Goal: Use online tool/utility: Utilize a website feature to perform a specific function

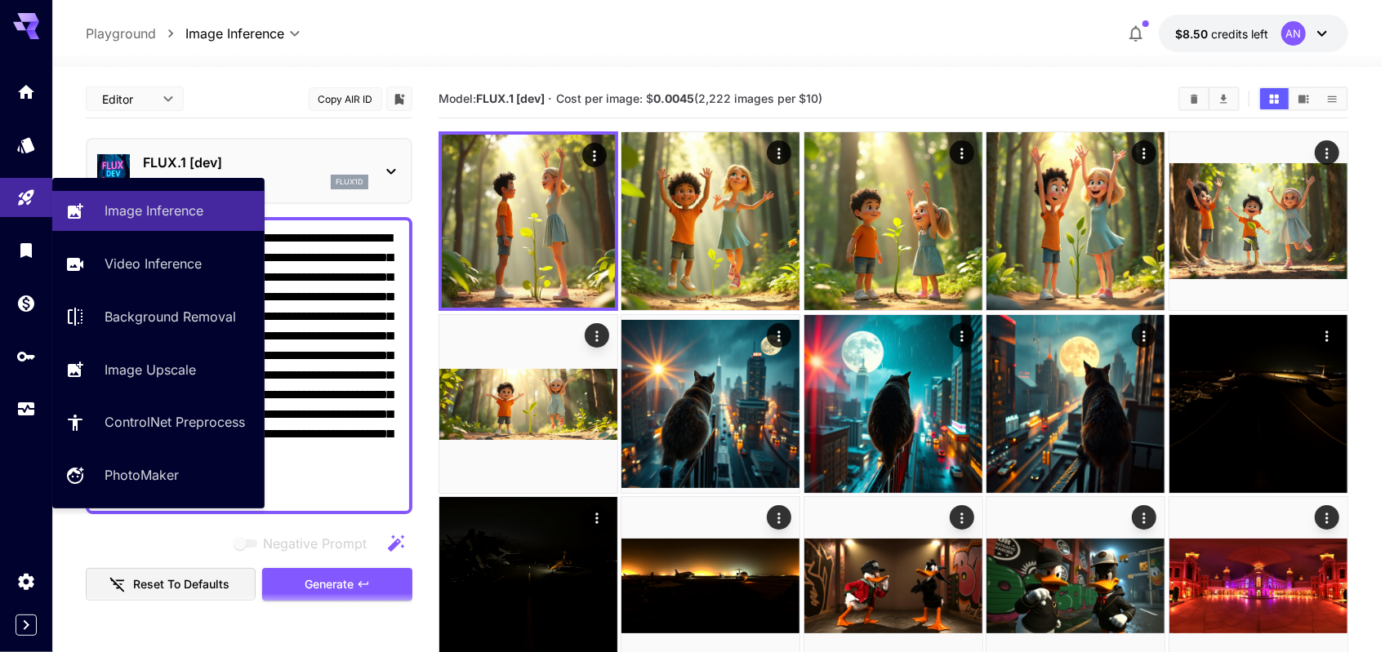
scroll to position [490, 0]
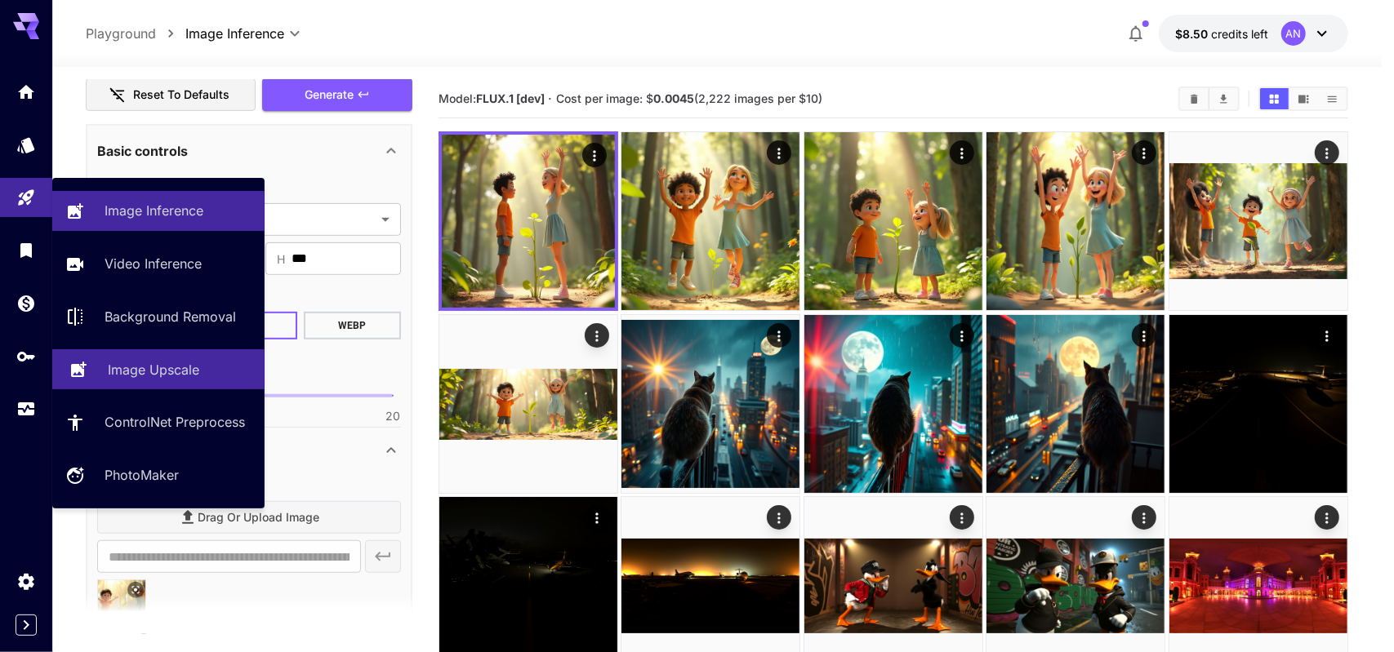
click at [170, 365] on p "Image Upscale" at bounding box center [153, 370] width 91 height 20
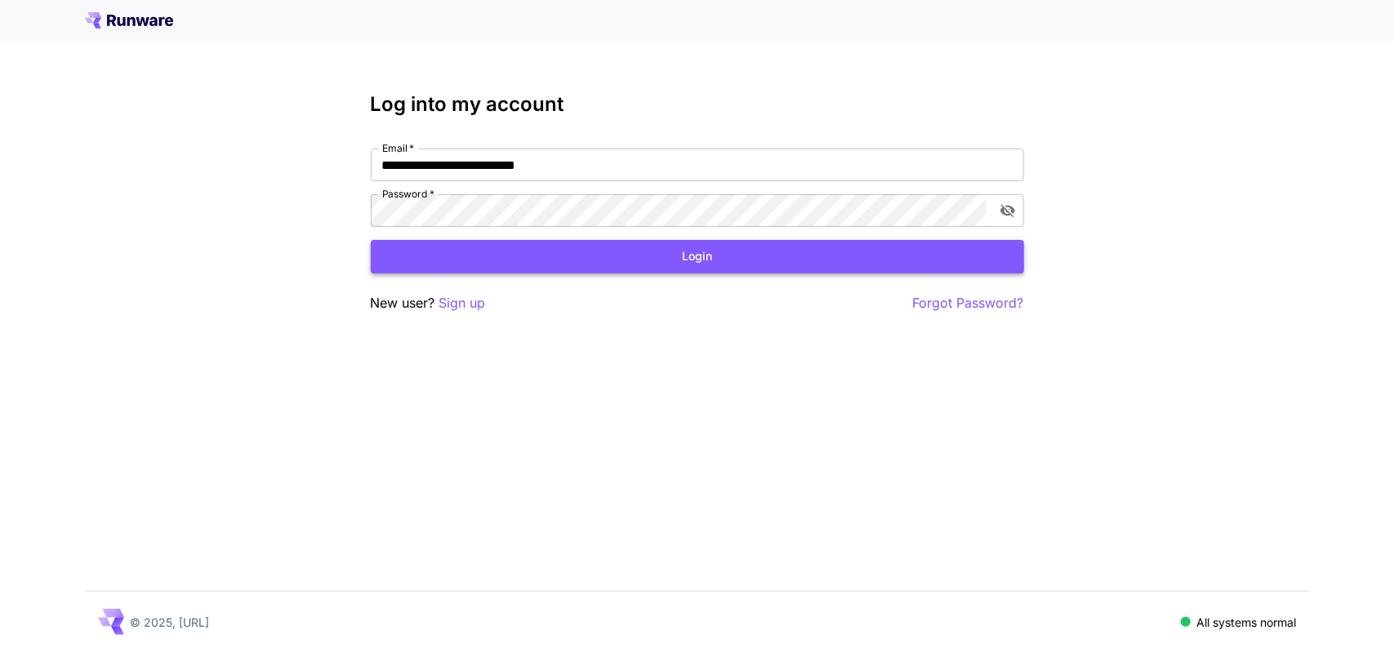
click at [645, 258] on button "Login" at bounding box center [697, 256] width 653 height 33
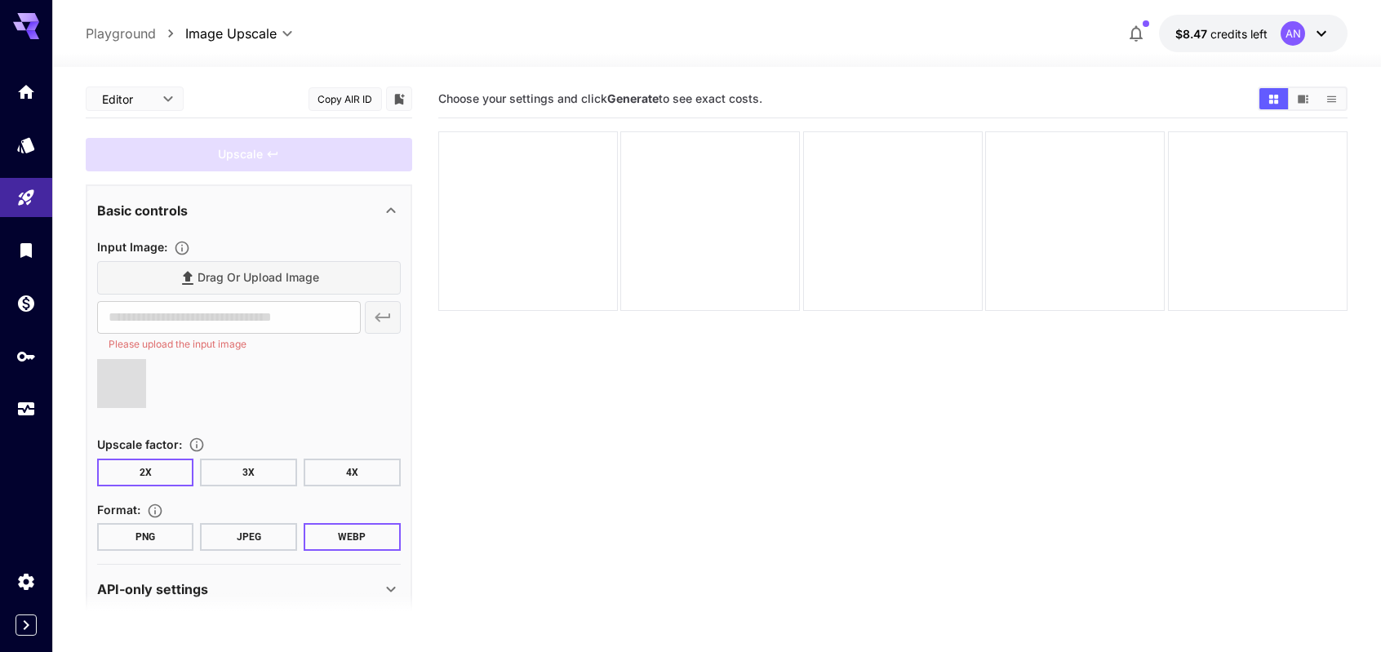
click at [271, 535] on button "JPEG" at bounding box center [248, 537] width 97 height 28
type input "**********"
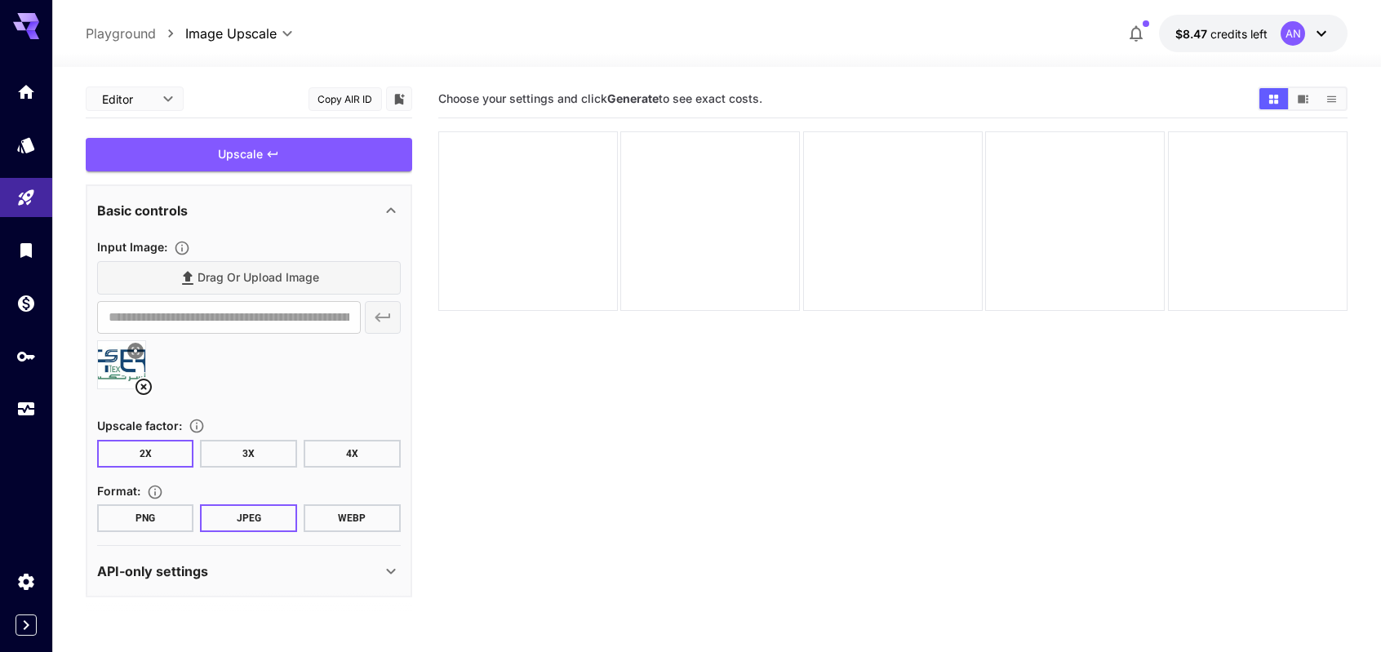
click at [351, 448] on button "4X" at bounding box center [352, 454] width 97 height 28
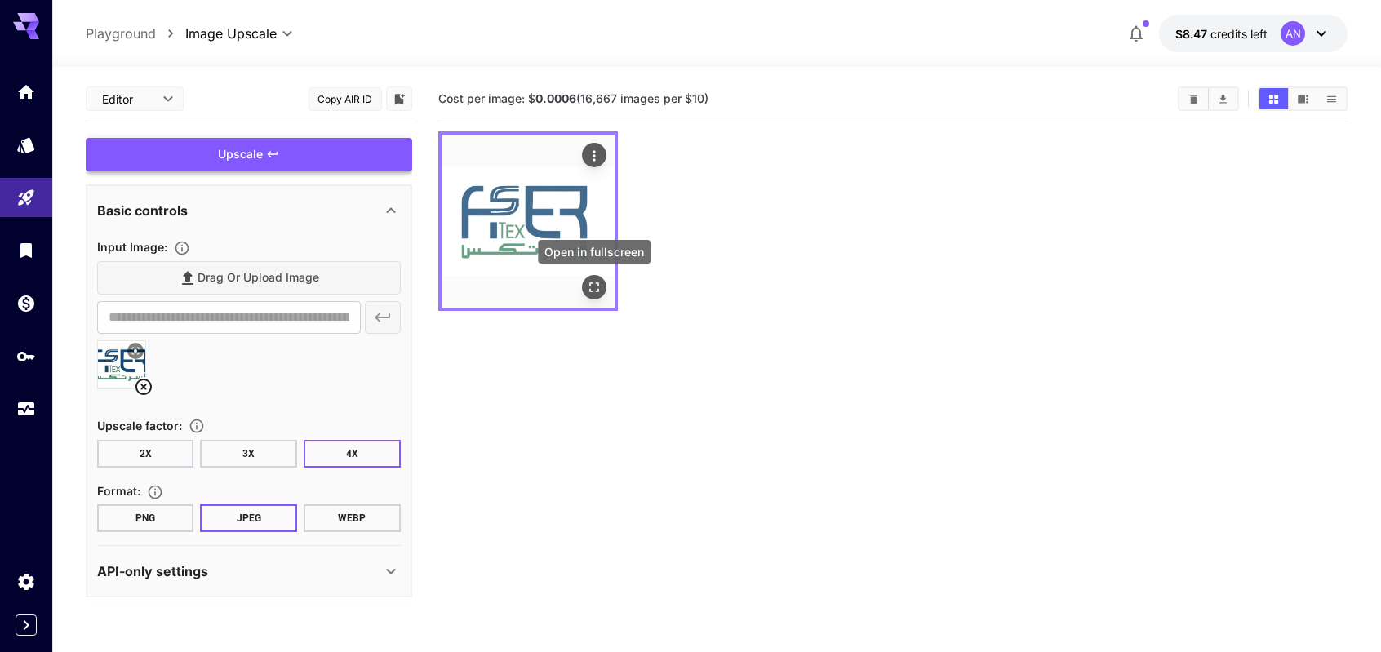
click at [598, 283] on icon "Open in fullscreen" at bounding box center [594, 288] width 10 height 10
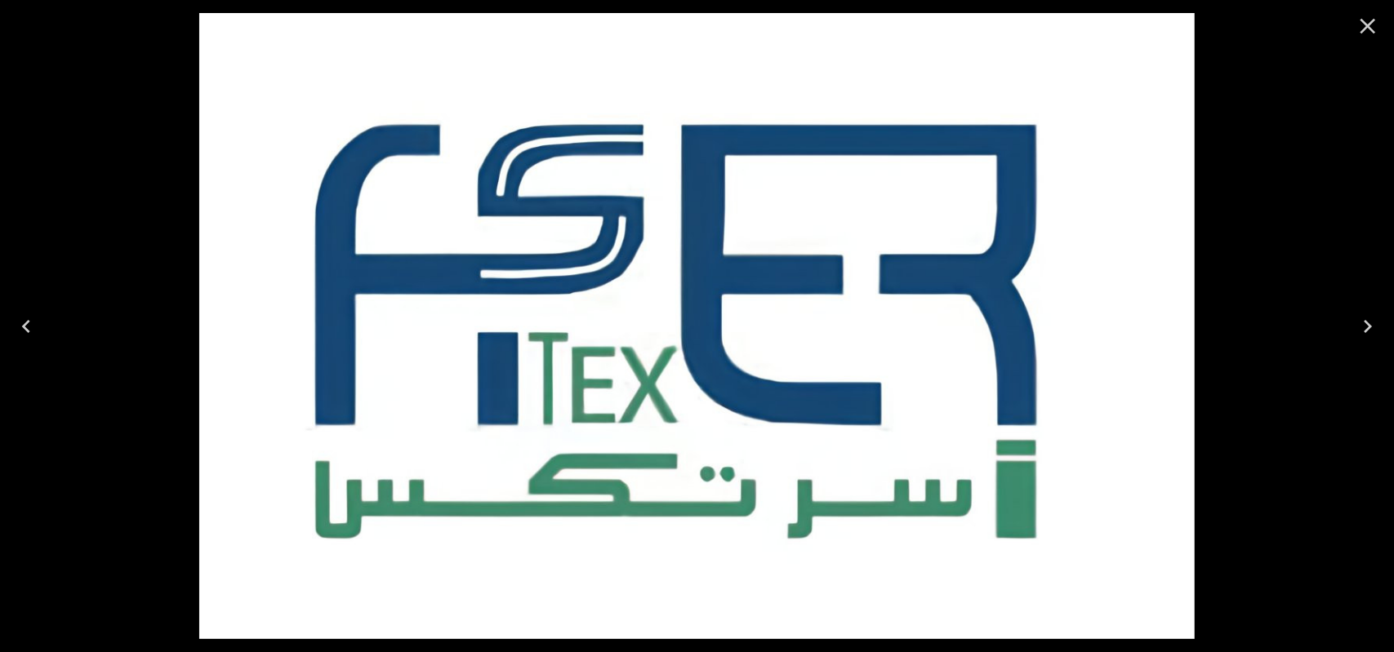
click at [1363, 30] on icon "Close" at bounding box center [1368, 27] width 16 height 16
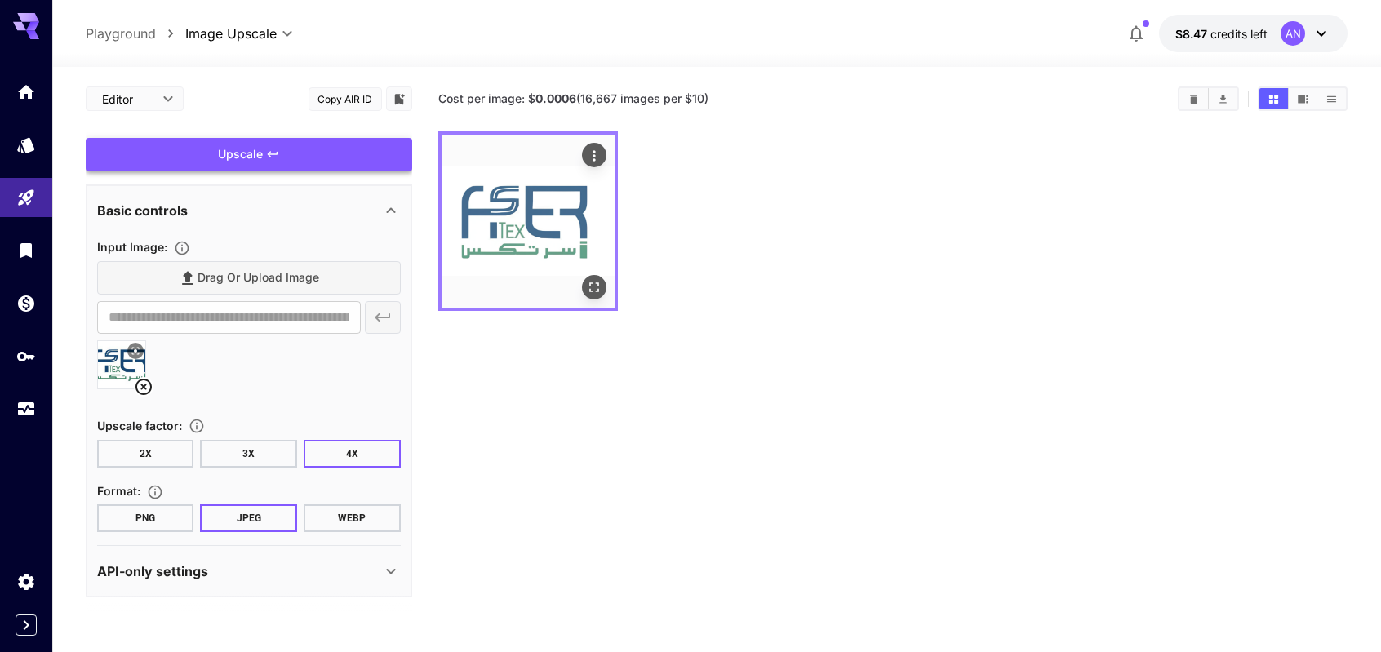
click at [595, 151] on icon "Actions" at bounding box center [594, 155] width 2 height 11
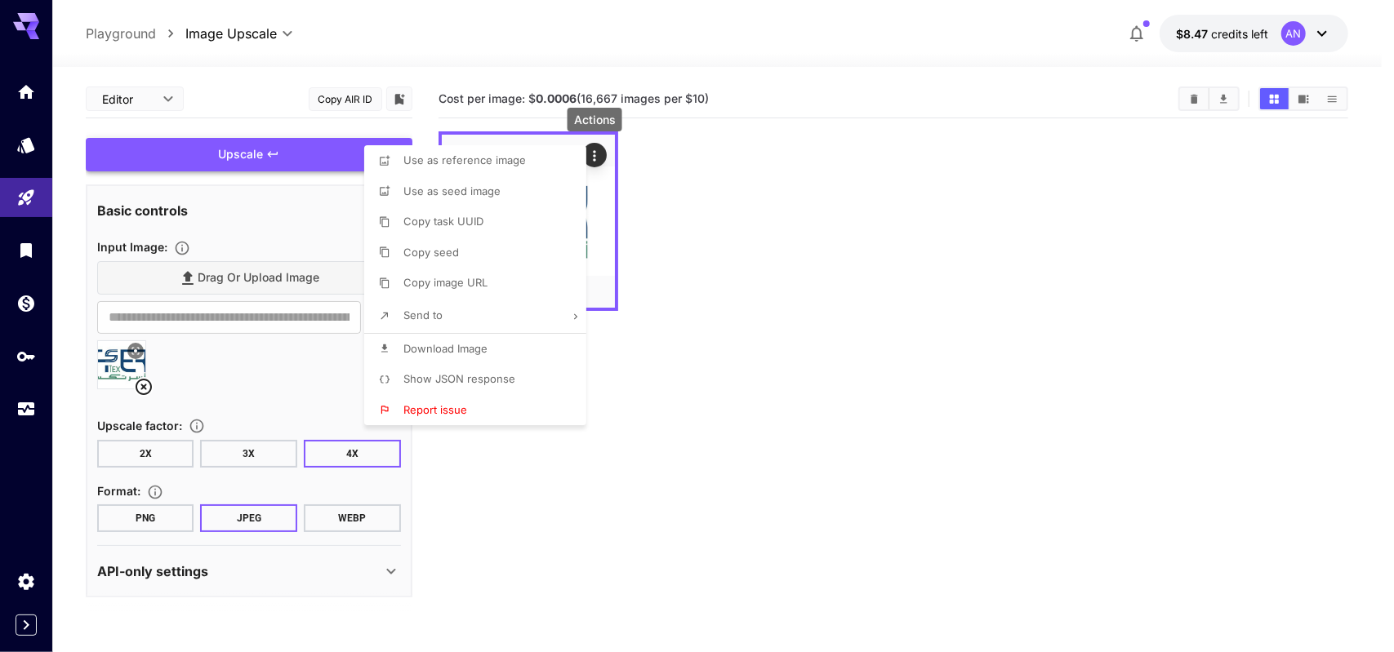
click at [462, 347] on span "Download Image" at bounding box center [445, 348] width 84 height 13
